Goal: Information Seeking & Learning: Find specific fact

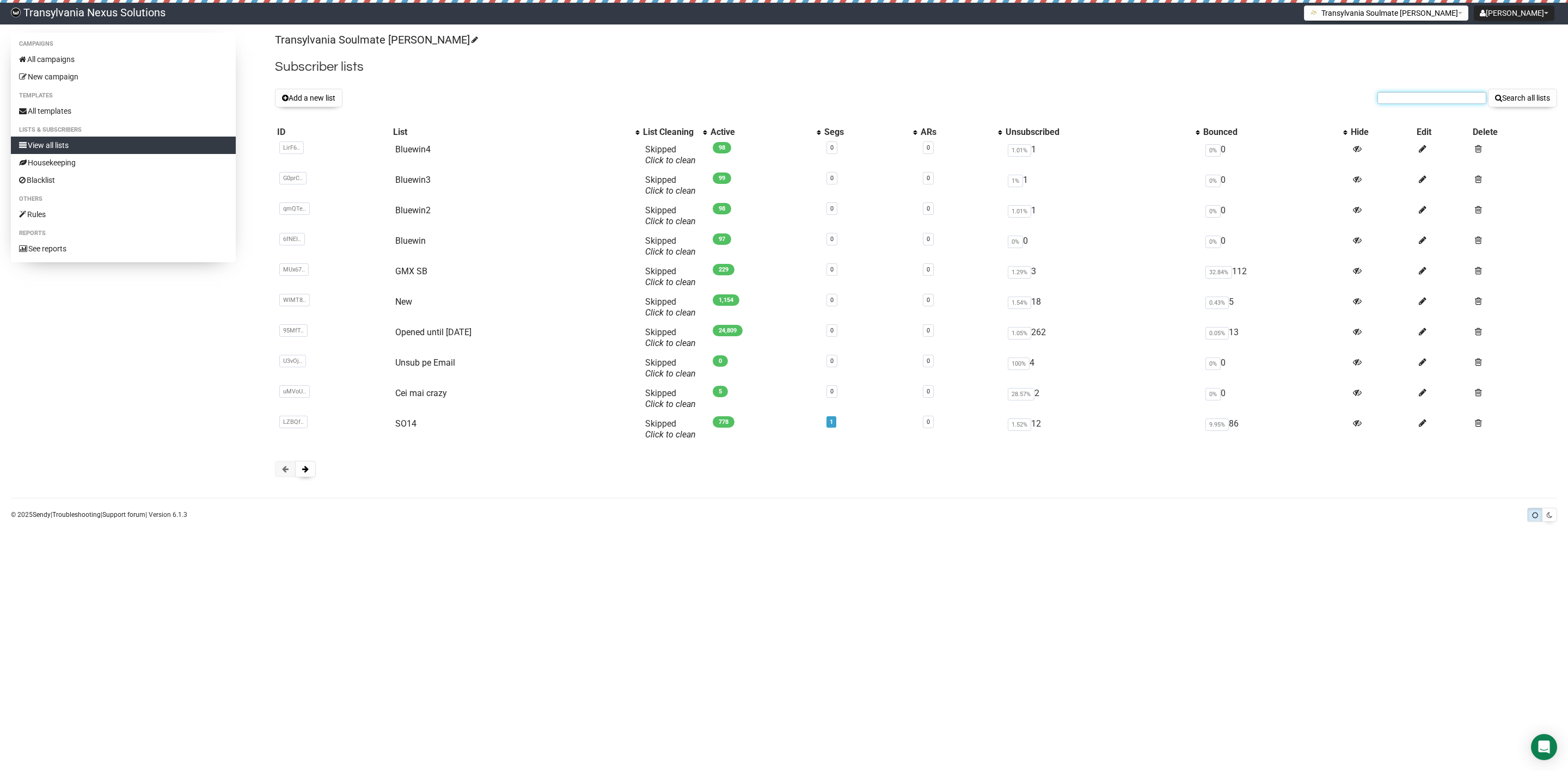
paste input "[EMAIL_ADDRESS][DOMAIN_NAME]"
type input "julibee04@gmx.de"
click at [1502, 103] on button "Search all lists" at bounding box center [1523, 98] width 69 height 19
click at [1419, 100] on input "text" at bounding box center [1432, 98] width 109 height 12
paste input "julibee04@gmx.de"
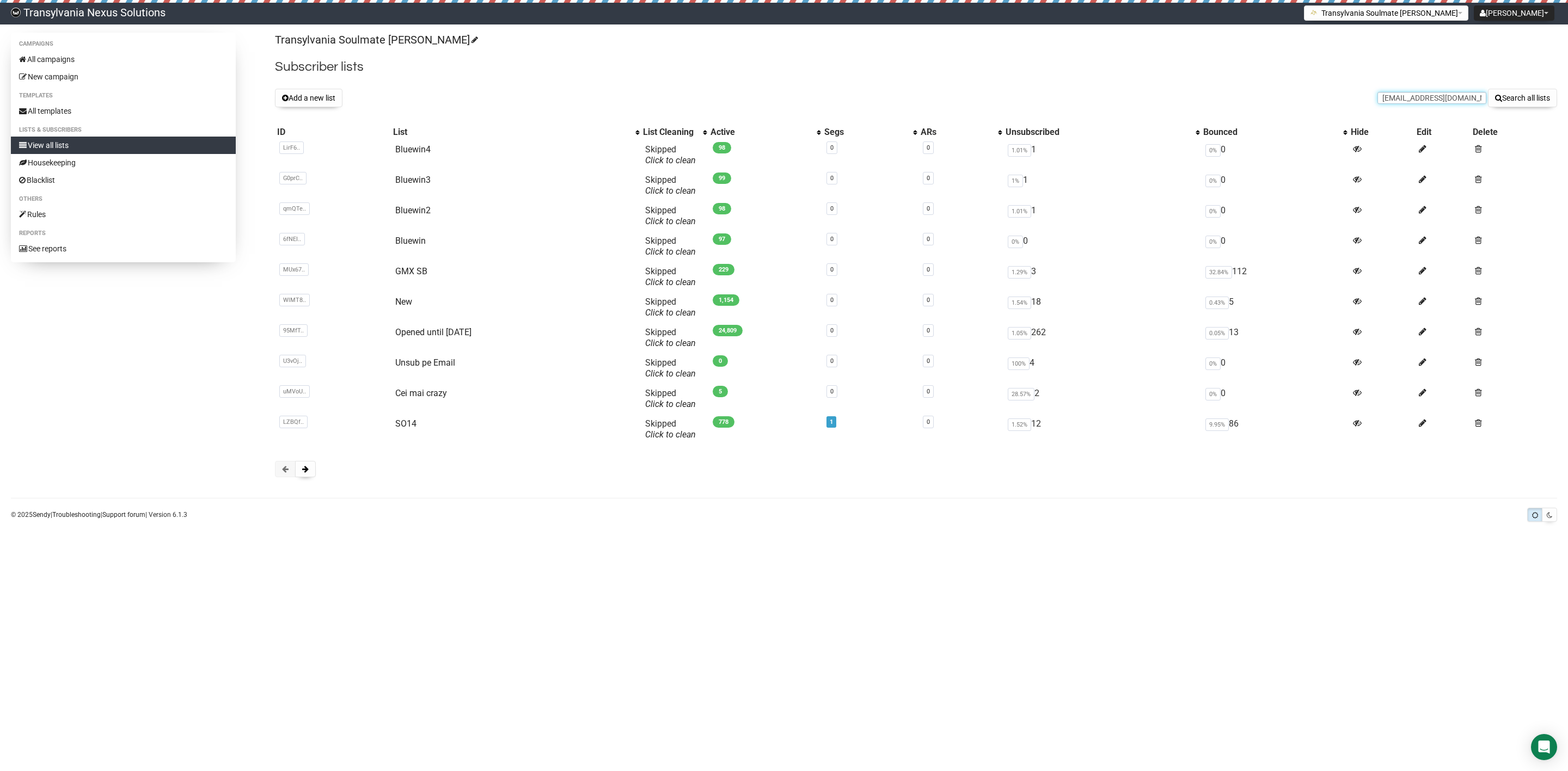
click at [1382, 98] on input "julibee04@gmx.de" at bounding box center [1432, 98] width 109 height 12
click at [1379, 97] on input "julibee04@gmx.de" at bounding box center [1432, 98] width 109 height 12
type input "julibee04@gmx.de"
click at [1533, 100] on button "Search all lists" at bounding box center [1523, 98] width 69 height 19
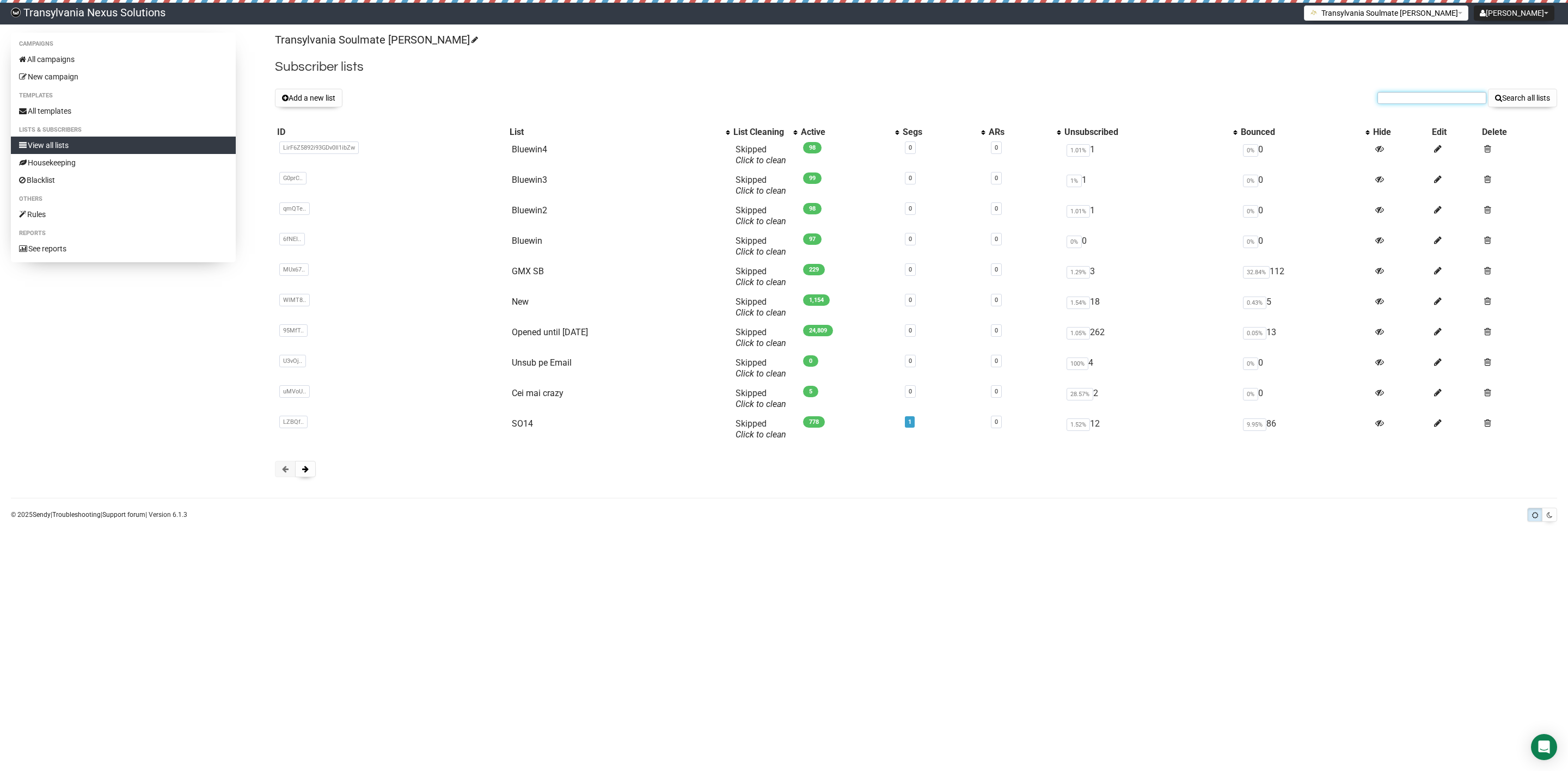
click at [1406, 100] on input "text" at bounding box center [1432, 98] width 109 height 12
type input "jubile"
click at [1488, 89] on button "Search all lists" at bounding box center [1523, 98] width 69 height 19
